Goal: Complete application form

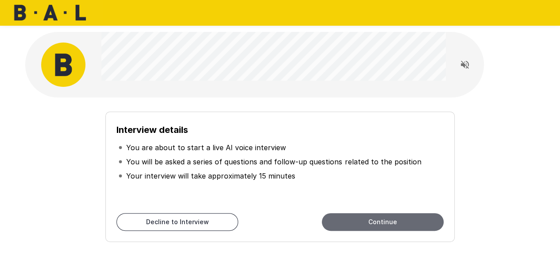
click at [374, 222] on button "Continue" at bounding box center [383, 222] width 122 height 18
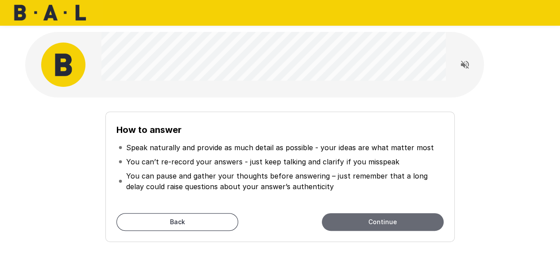
click at [423, 221] on button "Continue" at bounding box center [383, 222] width 122 height 18
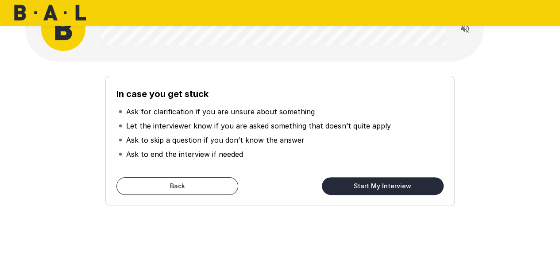
click at [408, 186] on button "Start My Interview" at bounding box center [383, 186] width 122 height 18
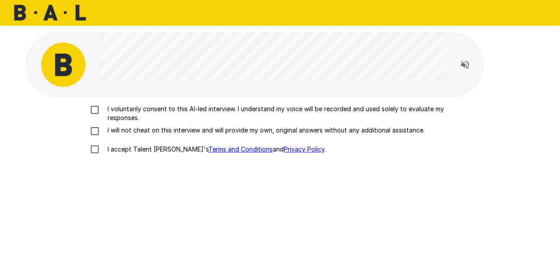
click at [310, 109] on p "I voluntarily consent to this AI-led interview. I understand my voice will be r…" at bounding box center [289, 114] width 371 height 18
click at [302, 129] on p "I will not cheat on this interview and will provide my own, original answers wi…" at bounding box center [264, 130] width 321 height 9
drag, startPoint x: 156, startPoint y: 149, endPoint x: 167, endPoint y: 155, distance: 11.9
click at [156, 149] on p "I accept Talent Llama's Terms and Conditions and Privacy Policy ." at bounding box center [215, 149] width 222 height 9
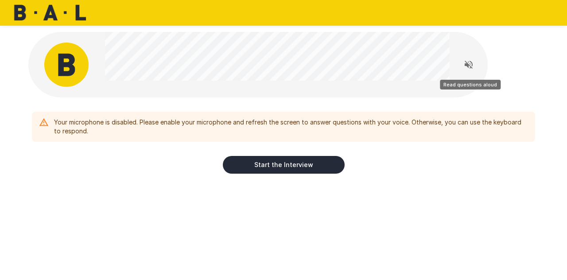
click at [466, 64] on icon "Read questions aloud" at bounding box center [469, 65] width 8 height 8
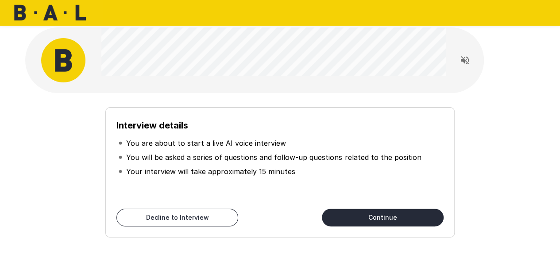
scroll to position [36, 0]
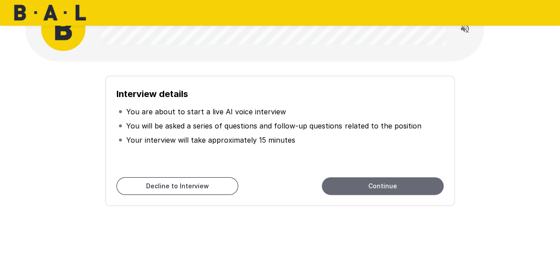
click at [373, 187] on button "Continue" at bounding box center [383, 186] width 122 height 18
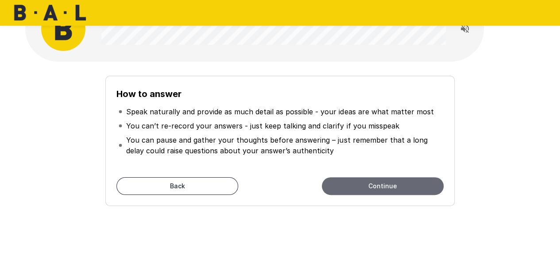
click at [401, 186] on button "Continue" at bounding box center [383, 186] width 122 height 18
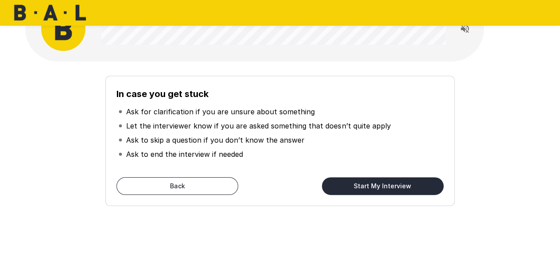
click at [401, 186] on button "Start My Interview" at bounding box center [383, 186] width 122 height 18
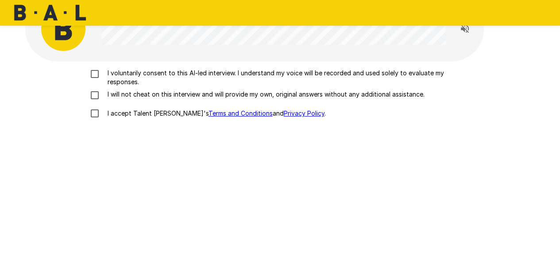
click at [119, 114] on p "I accept Talent Llama's Terms and Conditions and Privacy Policy ." at bounding box center [215, 113] width 222 height 9
click at [124, 97] on p "I will not cheat on this interview and will provide my own, original answers wi…" at bounding box center [264, 94] width 321 height 9
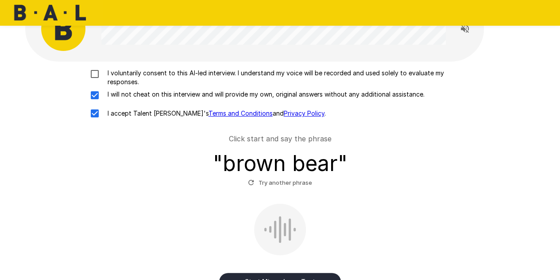
click at [139, 69] on p "I voluntarily consent to this AI-led interview. I understand my voice will be r…" at bounding box center [289, 78] width 371 height 18
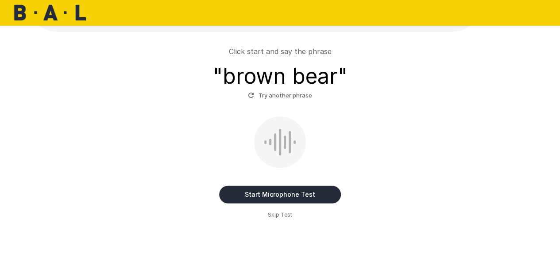
scroll to position [79, 0]
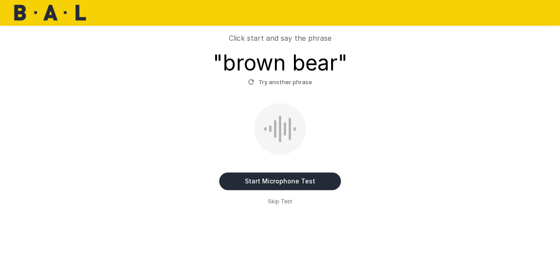
click at [291, 183] on button "Start Microphone Test" at bounding box center [280, 181] width 122 height 18
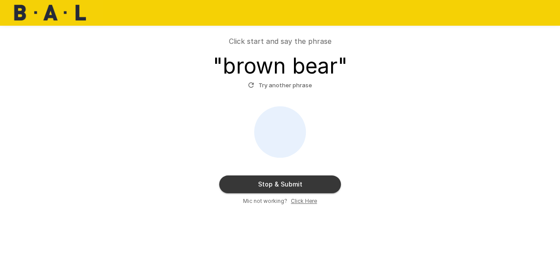
scroll to position [75, 0]
click at [288, 87] on button "Try another phrase" at bounding box center [280, 86] width 69 height 14
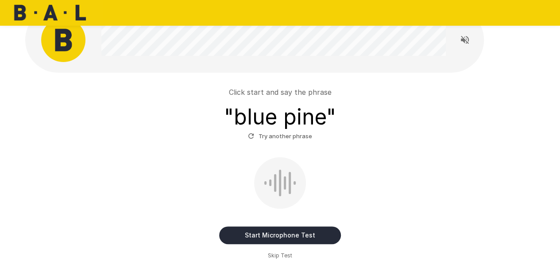
scroll to position [44, 0]
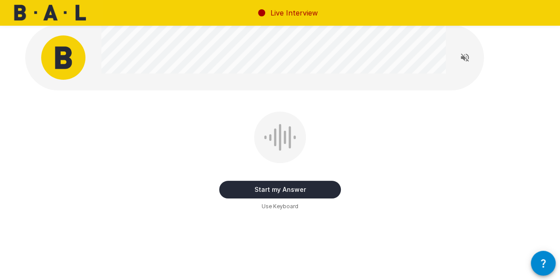
scroll to position [9, 0]
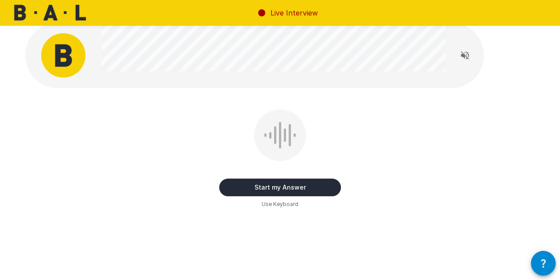
click at [298, 183] on button "Start my Answer" at bounding box center [280, 188] width 122 height 18
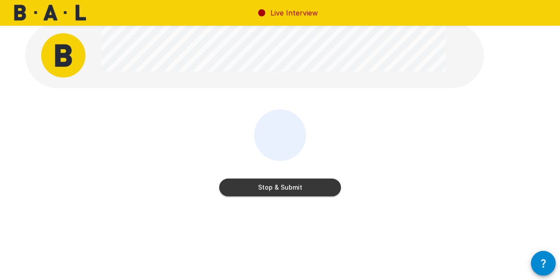
click at [273, 188] on button "Stop & Submit" at bounding box center [280, 188] width 122 height 18
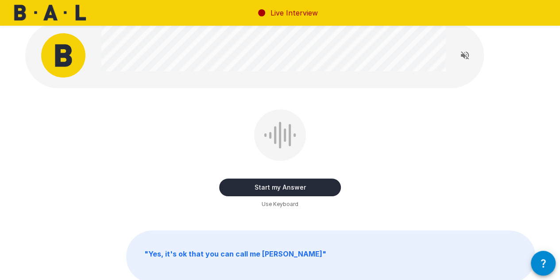
click at [318, 190] on button "Start my Answer" at bounding box center [280, 188] width 122 height 18
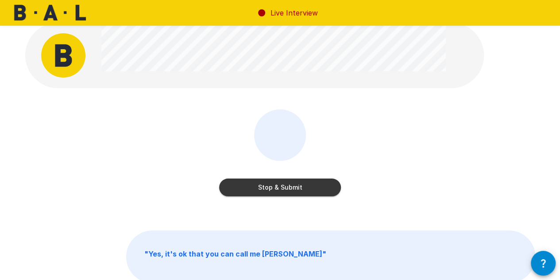
click at [289, 187] on button "Stop & Submit" at bounding box center [280, 188] width 122 height 18
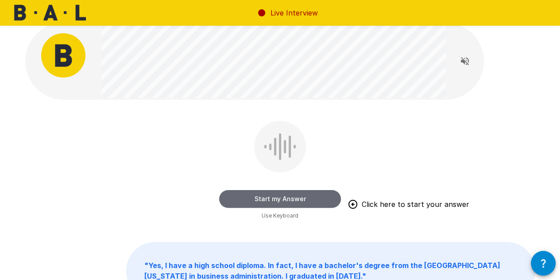
click at [234, 197] on button "Start my Answer" at bounding box center [280, 199] width 122 height 18
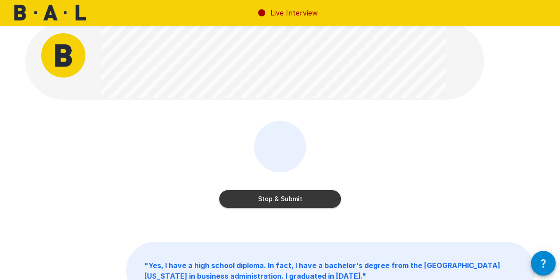
click at [247, 197] on button "Stop & Submit" at bounding box center [280, 199] width 122 height 18
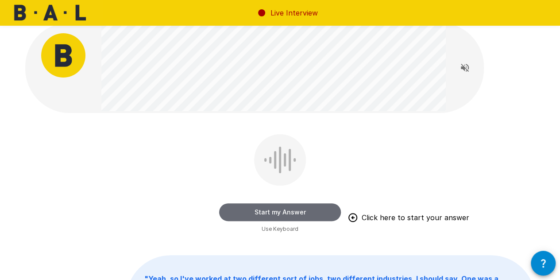
click at [245, 210] on button "Start my Answer" at bounding box center [280, 212] width 122 height 18
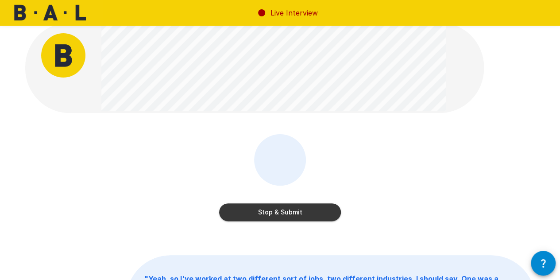
click at [229, 212] on button "Stop & Submit" at bounding box center [280, 212] width 122 height 18
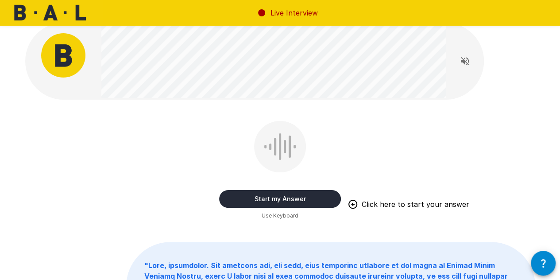
drag, startPoint x: 229, startPoint y: 193, endPoint x: 224, endPoint y: 191, distance: 4.6
click at [229, 193] on button "Start my Answer" at bounding box center [280, 199] width 122 height 18
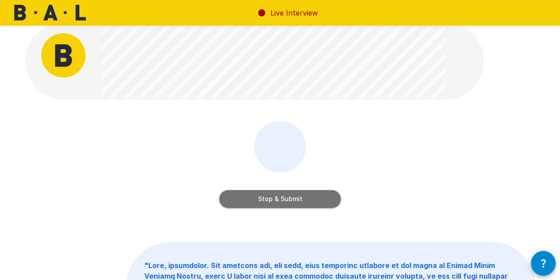
click at [239, 201] on button "Stop & Submit" at bounding box center [280, 199] width 122 height 18
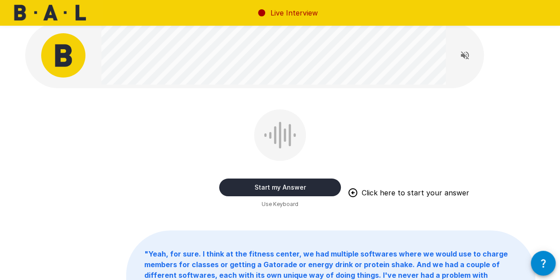
click at [255, 191] on button "Start my Answer" at bounding box center [280, 188] width 122 height 18
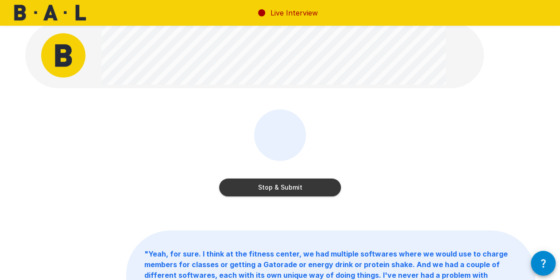
click at [271, 190] on button "Stop & Submit" at bounding box center [280, 188] width 122 height 18
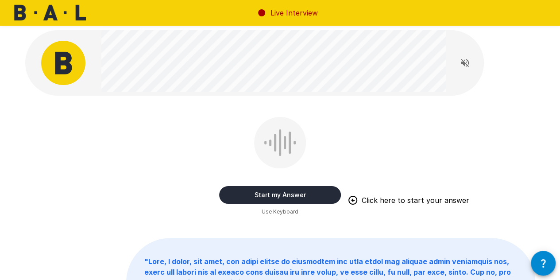
scroll to position [0, 0]
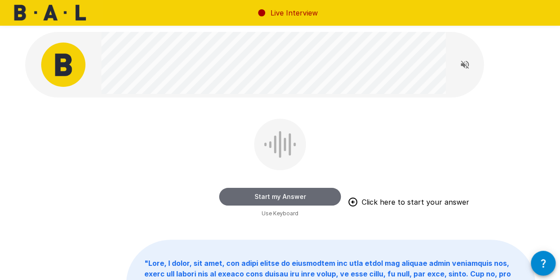
click at [265, 195] on button "Start my Answer" at bounding box center [280, 197] width 122 height 18
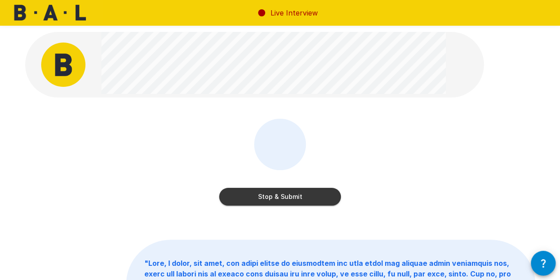
click at [271, 197] on button "Stop & Submit" at bounding box center [280, 197] width 122 height 18
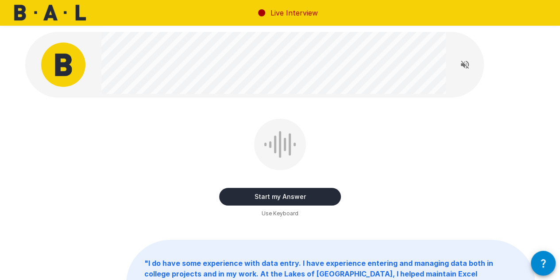
click at [121, 36] on div "Start my Answer Use Keyboard " I do have some experience with data entry. I hav…" at bounding box center [281, 210] width 532 height 421
click at [257, 194] on button "Start my Answer" at bounding box center [280, 197] width 122 height 18
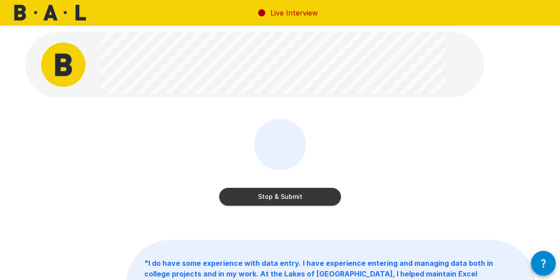
click at [255, 198] on button "Stop & Submit" at bounding box center [280, 197] width 122 height 18
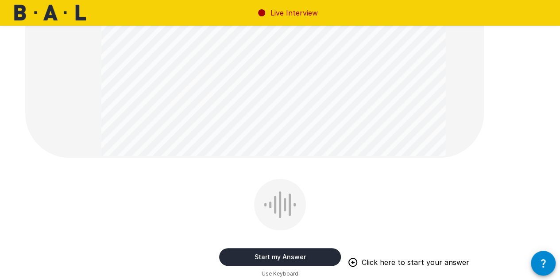
scroll to position [177, 0]
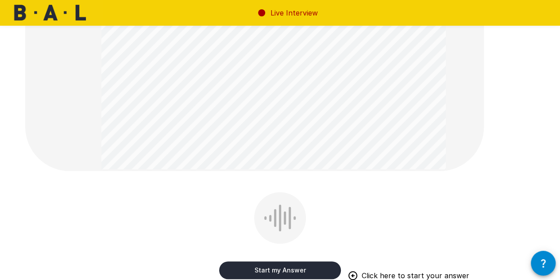
drag, startPoint x: 279, startPoint y: 213, endPoint x: 399, endPoint y: 182, distance: 124.1
click at [282, 210] on div at bounding box center [280, 217] width 52 height 51
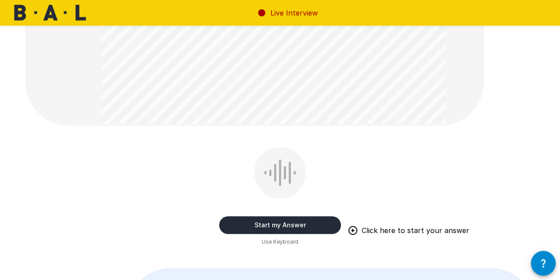
scroll to position [266, 0]
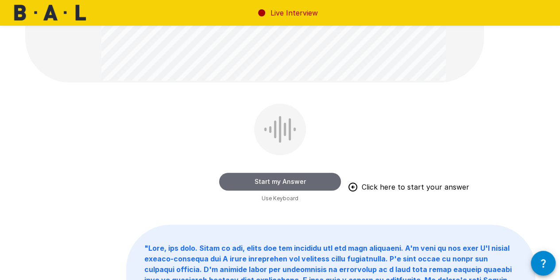
click at [284, 180] on button "Start my Answer" at bounding box center [280, 182] width 122 height 18
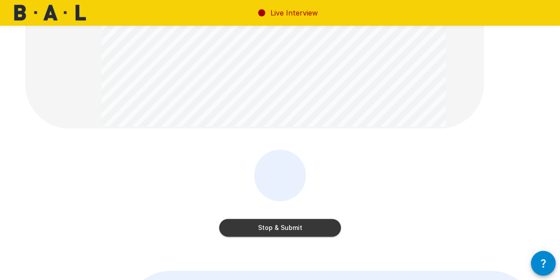
scroll to position [222, 0]
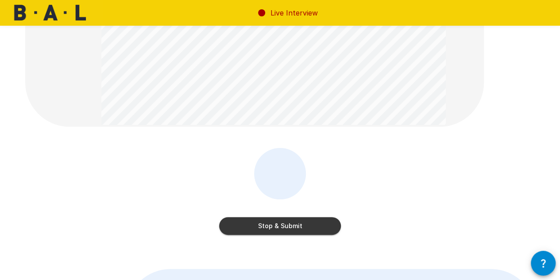
drag, startPoint x: 315, startPoint y: 225, endPoint x: 407, endPoint y: 183, distance: 101.3
click at [315, 225] on button "Stop & Submit" at bounding box center [280, 226] width 122 height 18
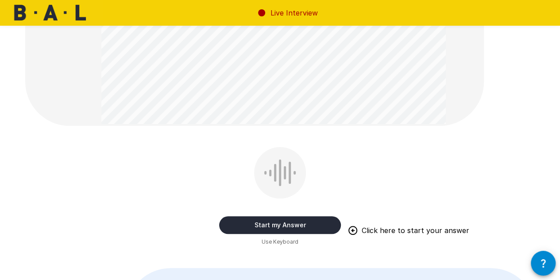
scroll to position [289, 0]
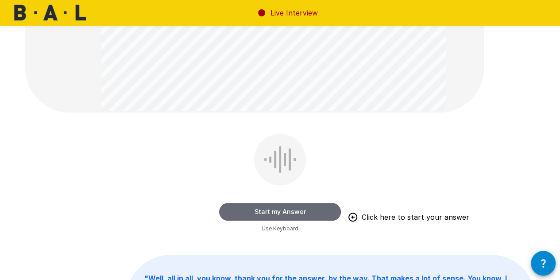
drag, startPoint x: 281, startPoint y: 213, endPoint x: 393, endPoint y: 158, distance: 125.2
click at [282, 210] on button "Start my Answer" at bounding box center [280, 212] width 122 height 18
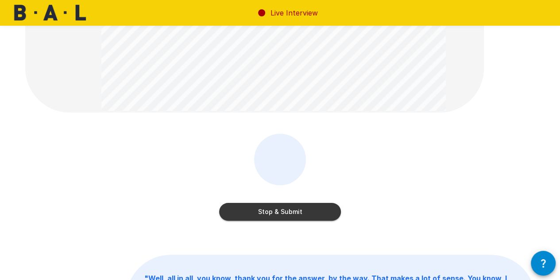
click at [313, 211] on button "Stop & Submit" at bounding box center [280, 212] width 122 height 18
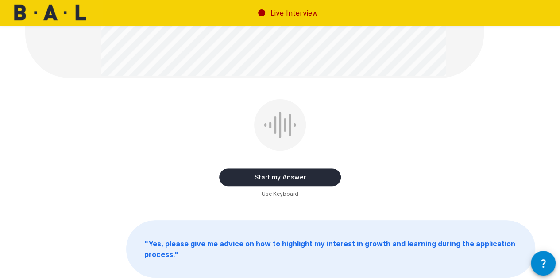
scroll to position [354, 0]
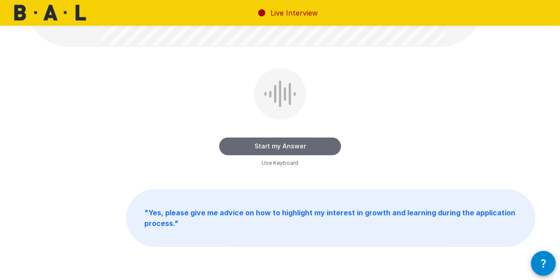
click at [266, 148] on button "Start my Answer" at bounding box center [280, 146] width 122 height 18
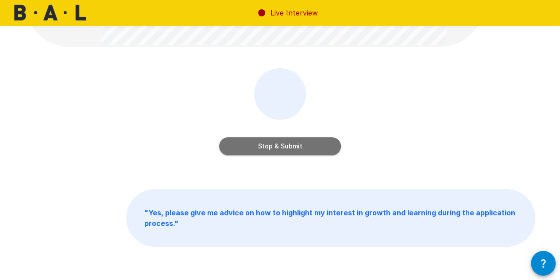
drag, startPoint x: 241, startPoint y: 151, endPoint x: 198, endPoint y: 149, distance: 42.1
click at [238, 151] on button "Stop & Submit" at bounding box center [280, 146] width 122 height 18
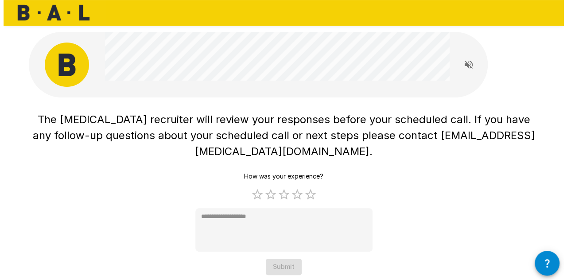
scroll to position [0, 0]
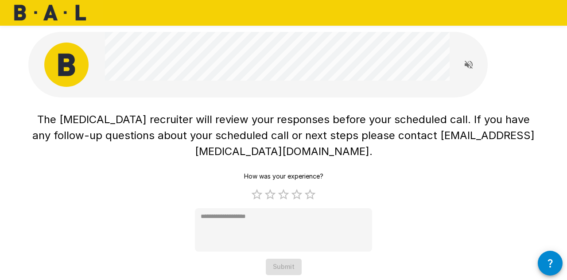
type textarea "*"
